Goal: Navigation & Orientation: Go to known website

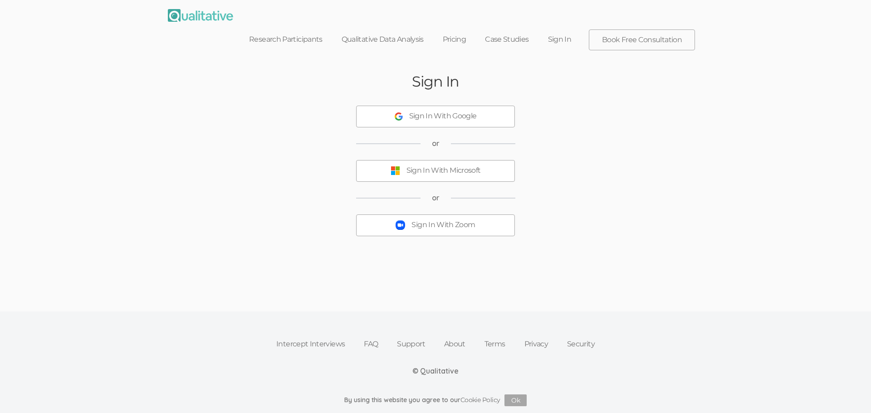
click at [474, 220] on div "Sign In With Zoom" at bounding box center [444, 225] width 64 height 10
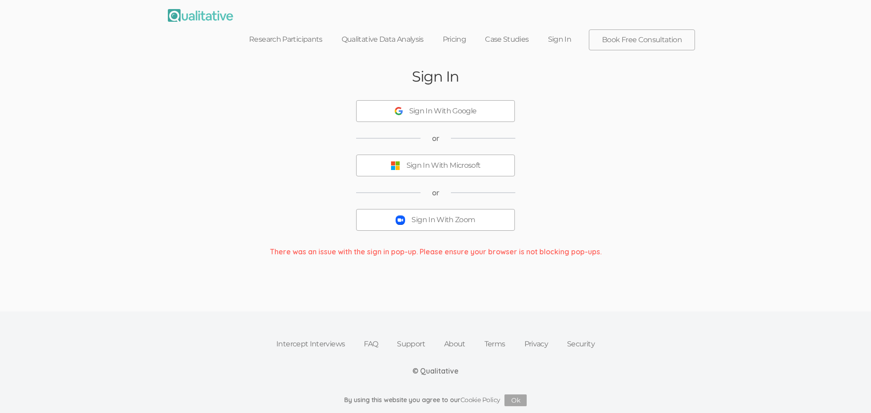
click at [558, 29] on link "Sign In" at bounding box center [560, 39] width 43 height 20
click at [458, 106] on div "Sign In With Google" at bounding box center [443, 111] width 68 height 10
click at [566, 29] on link "Sign In" at bounding box center [560, 39] width 43 height 20
click at [194, 14] on img at bounding box center [200, 15] width 65 height 13
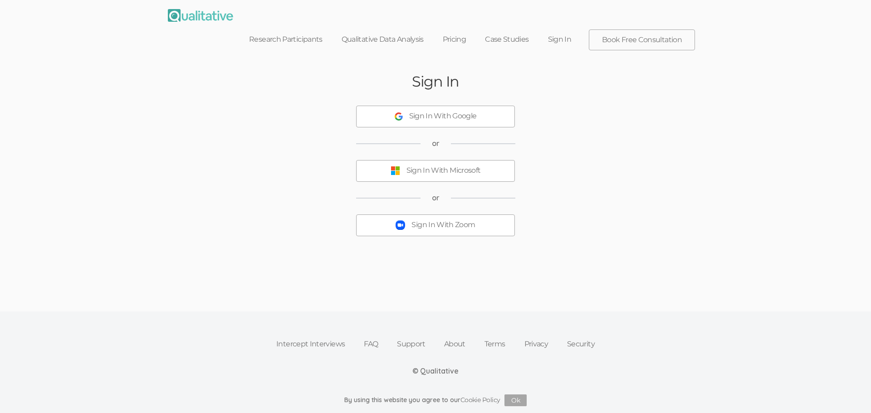
click at [460, 167] on button "Sign In With Microsoft" at bounding box center [435, 171] width 159 height 22
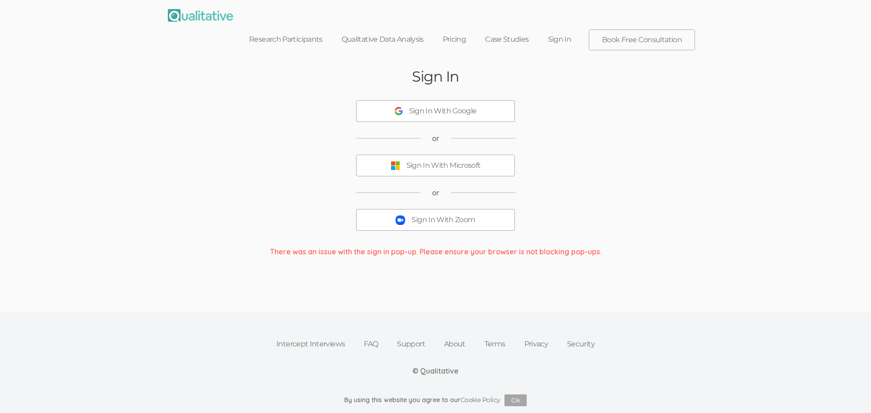
click at [466, 106] on div "Sign In With Google" at bounding box center [443, 111] width 68 height 10
